Goal: Transaction & Acquisition: Purchase product/service

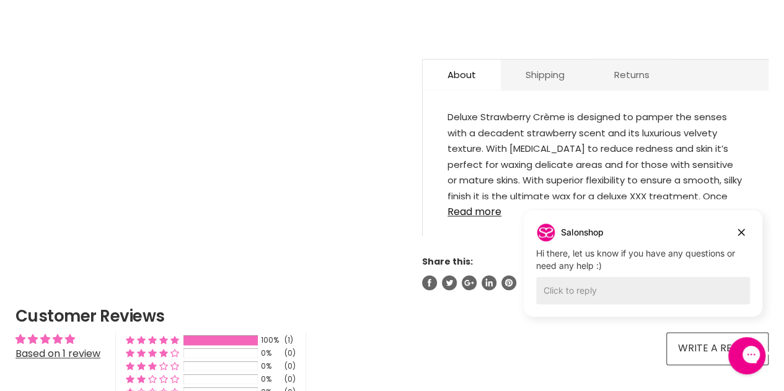
scroll to position [719, 0]
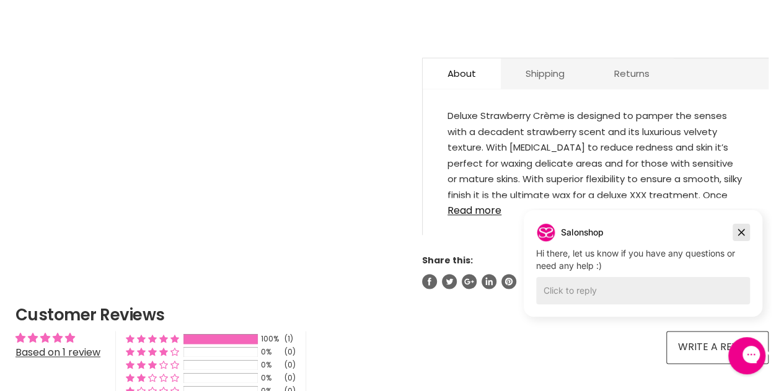
click at [743, 232] on icon "Dismiss campaign" at bounding box center [741, 232] width 12 height 15
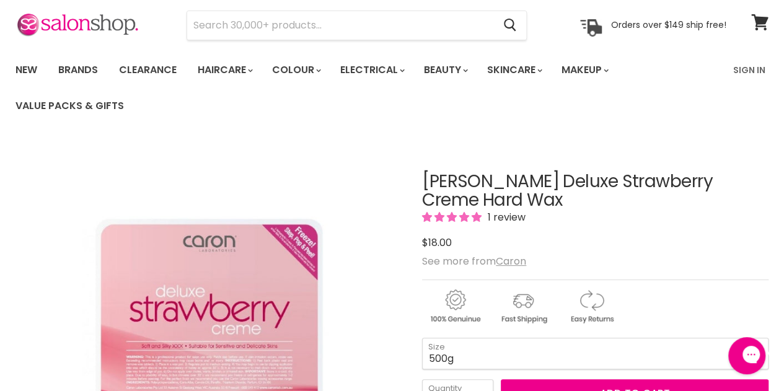
scroll to position [0, 0]
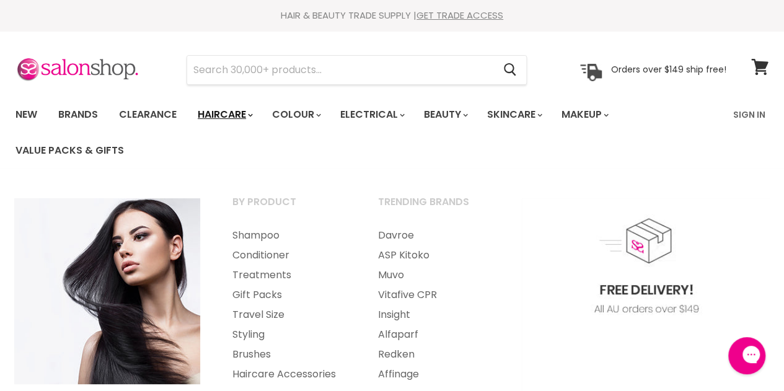
click at [253, 114] on polygon "Main menu" at bounding box center [251, 114] width 2 height 3
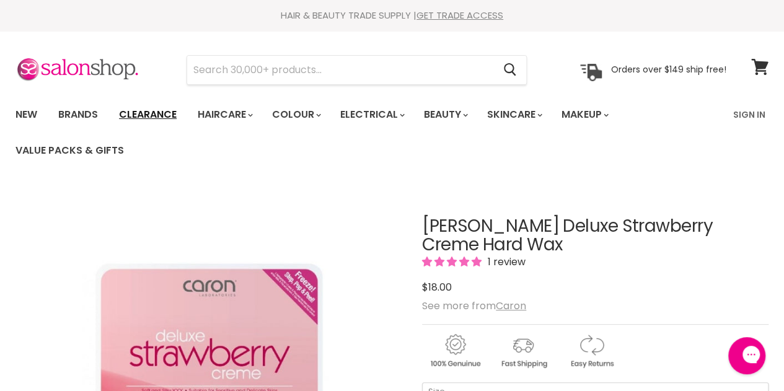
click at [162, 113] on link "Clearance" at bounding box center [148, 115] width 76 height 26
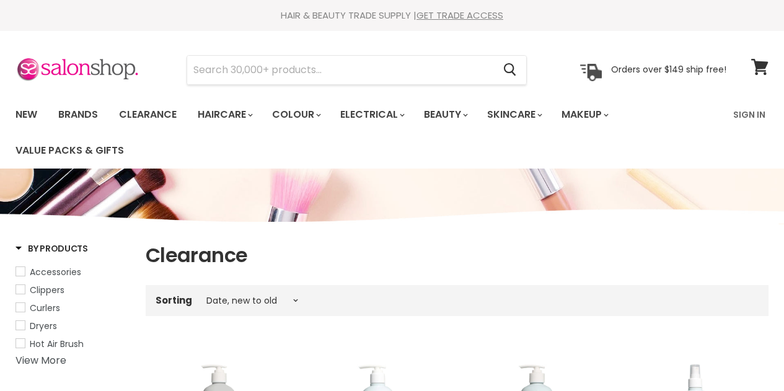
select select "created-descending"
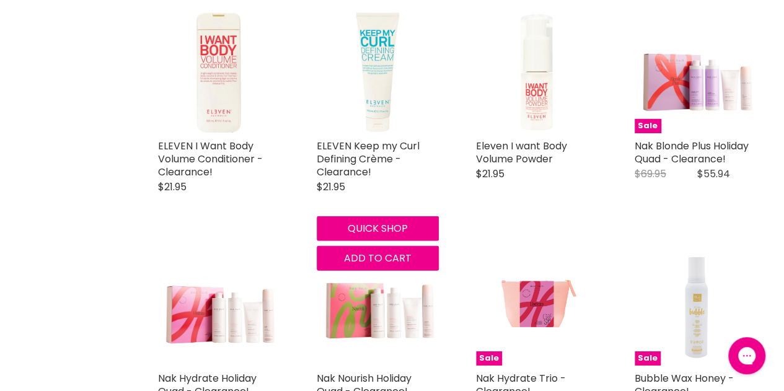
scroll to position [1717, 0]
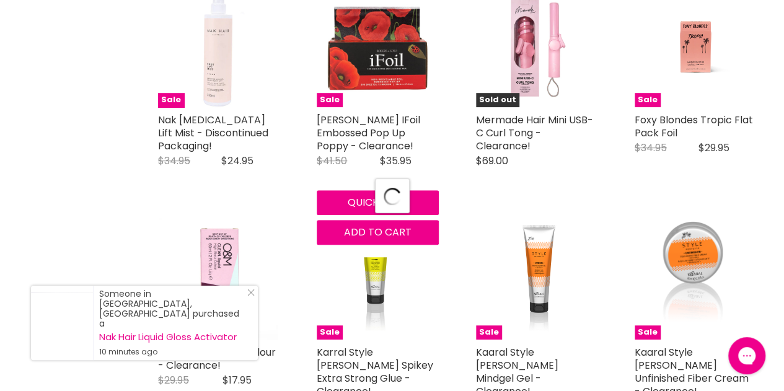
select select "created-descending"
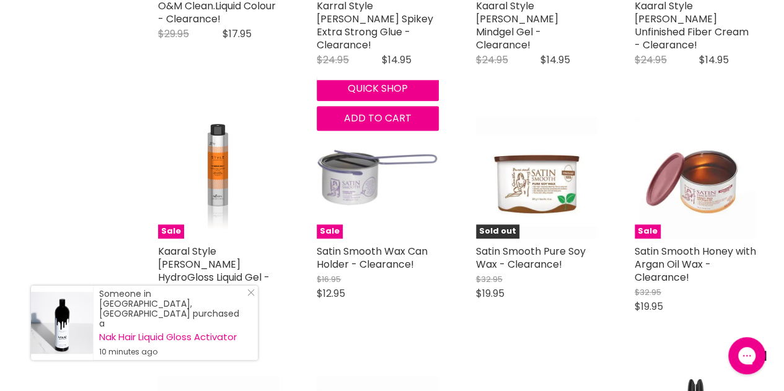
scroll to position [3017, 0]
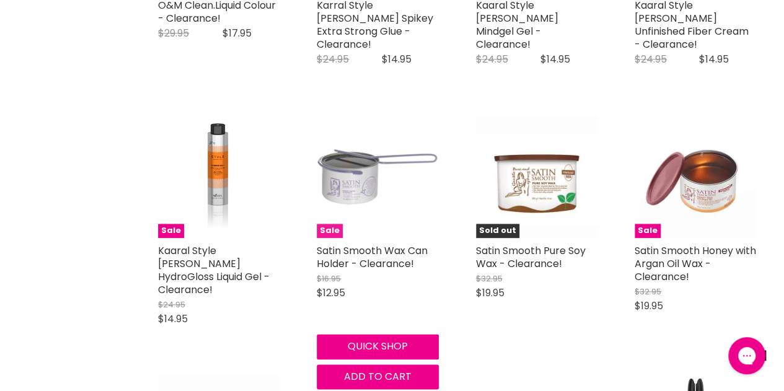
click at [356, 177] on img "Main content" at bounding box center [377, 176] width 121 height 121
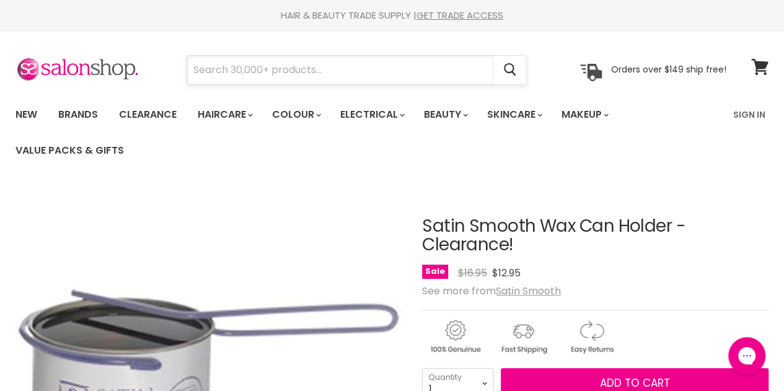
click at [248, 66] on input "Search" at bounding box center [340, 70] width 306 height 28
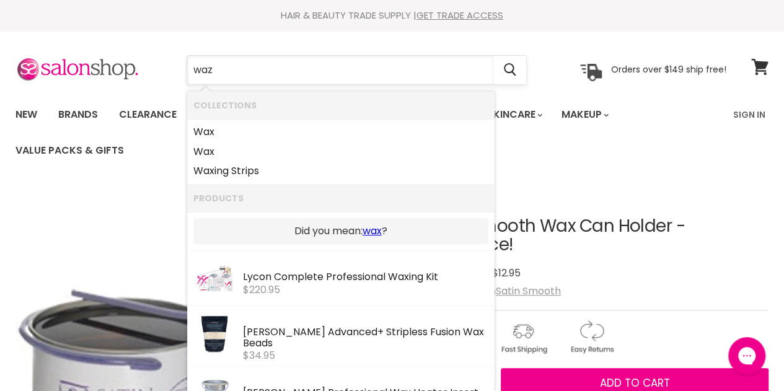
type input "wa"
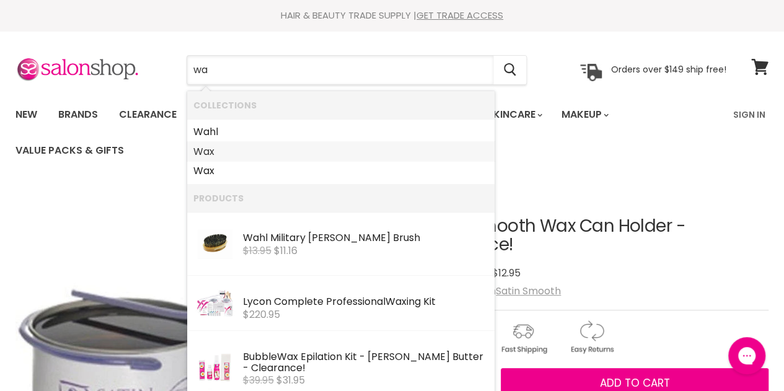
click at [198, 149] on b "Wa" at bounding box center [201, 151] width 16 height 14
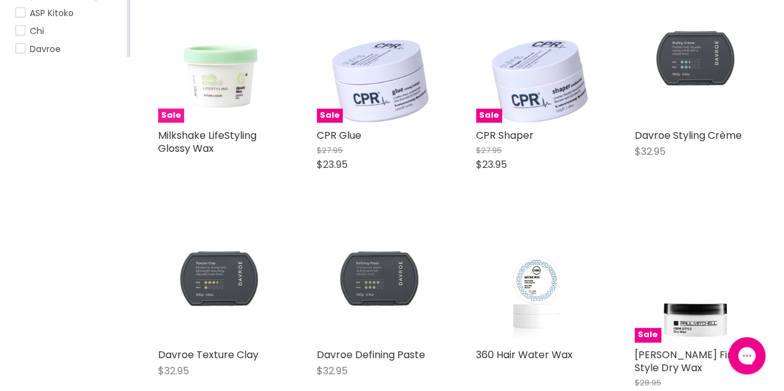
click at [203, 86] on img "Main content" at bounding box center [218, 61] width 121 height 121
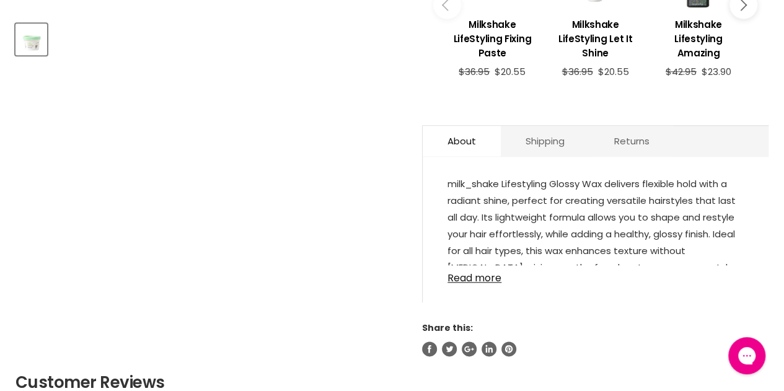
scroll to position [562, 0]
click at [479, 280] on link "Read more" at bounding box center [595, 274] width 296 height 19
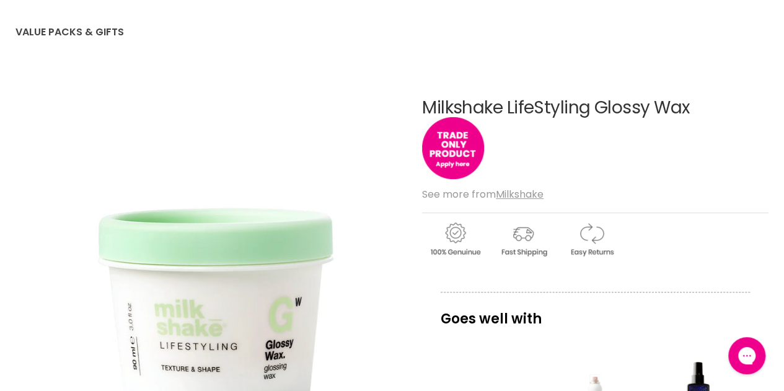
scroll to position [0, 0]
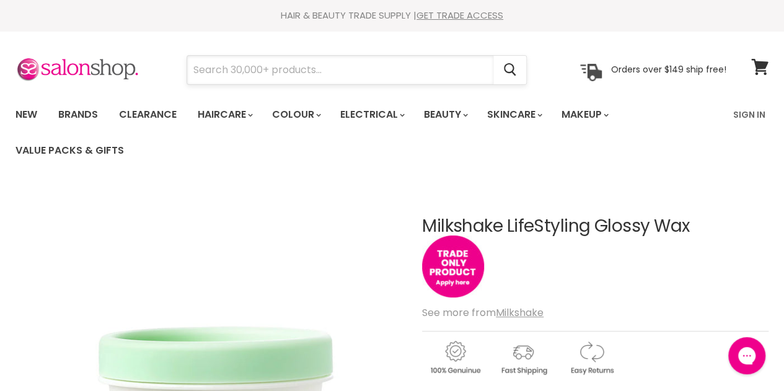
click at [284, 70] on input "Search" at bounding box center [340, 70] width 306 height 28
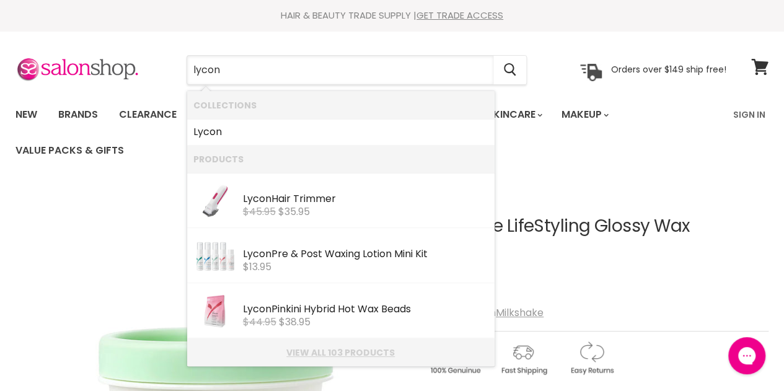
click at [318, 351] on link "View all 103 products" at bounding box center [340, 353] width 295 height 10
type input "lycon"
